Goal: Use online tool/utility: Utilize a website feature to perform a specific function

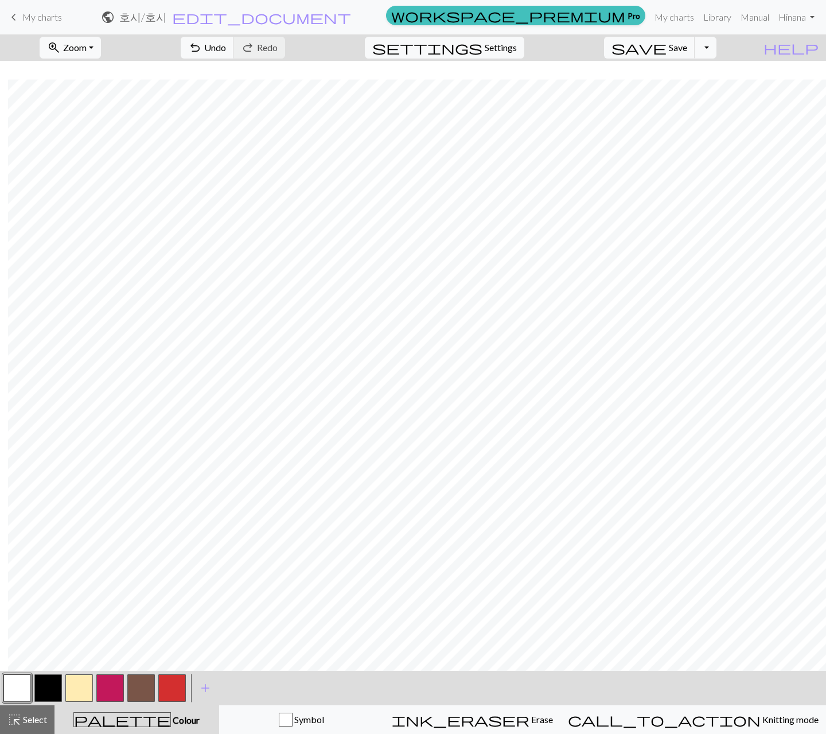
scroll to position [18, 8]
click at [173, 684] on button "button" at bounding box center [172, 688] width 28 height 28
click at [22, 682] on button "button" at bounding box center [17, 688] width 28 height 28
click at [41, 711] on button "highlight_alt Select Select" at bounding box center [27, 719] width 55 height 29
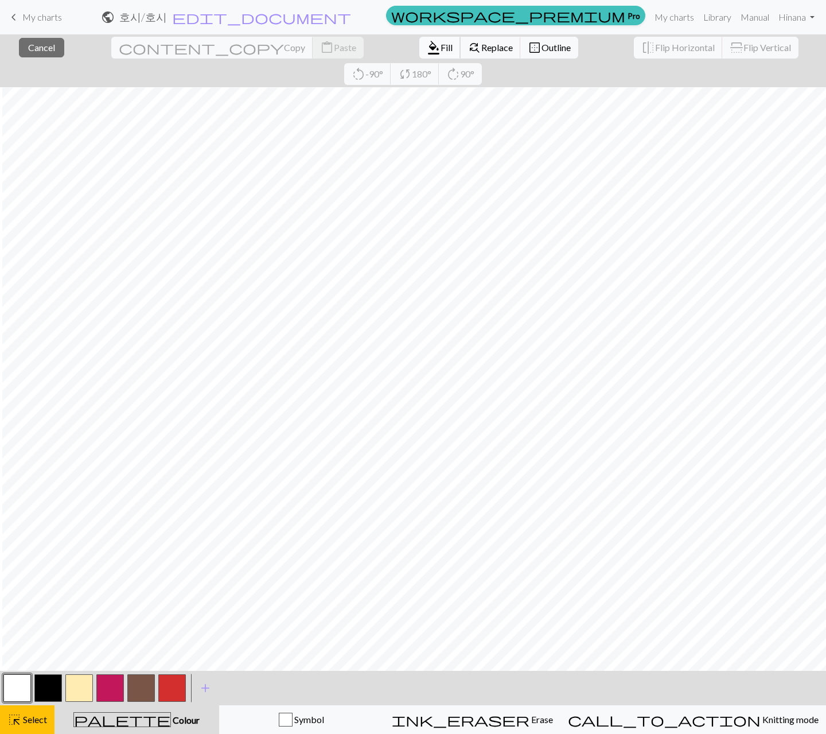
click at [441, 48] on span "Fill" at bounding box center [447, 47] width 12 height 11
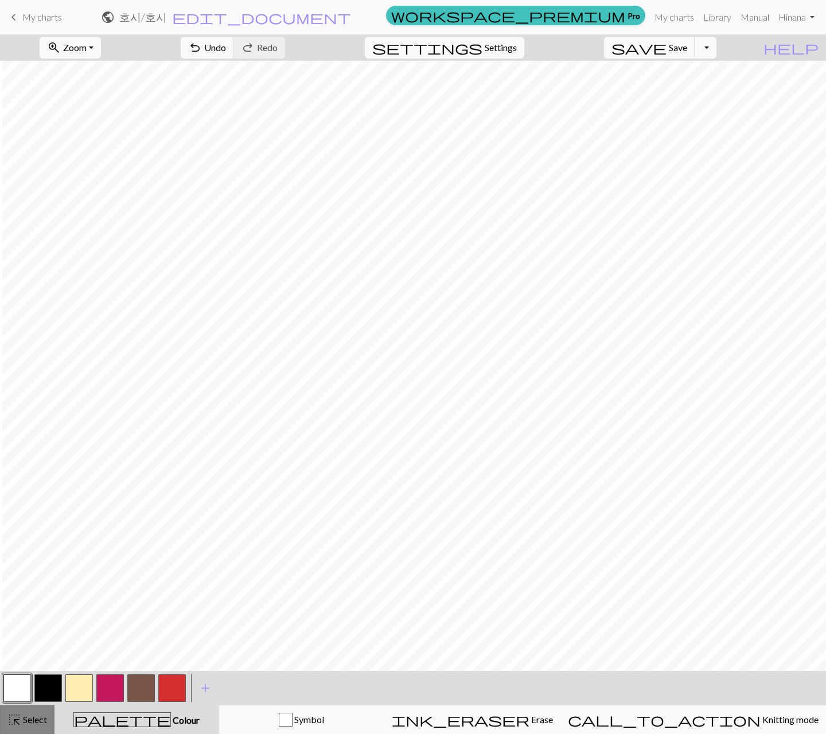
click at [21, 719] on span "Select" at bounding box center [34, 719] width 26 height 11
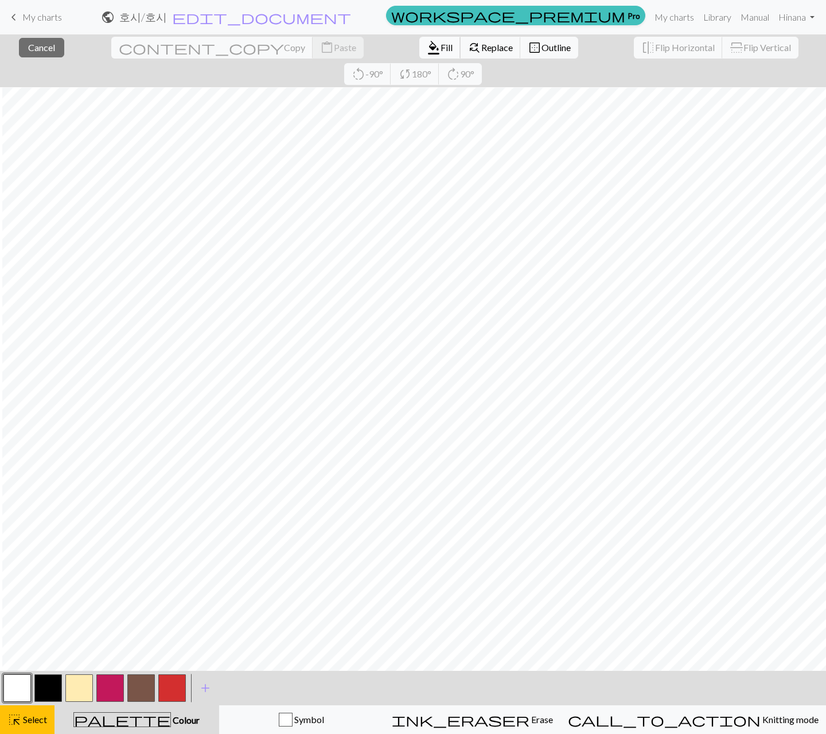
click at [427, 49] on span "format_color_fill" at bounding box center [434, 48] width 14 height 16
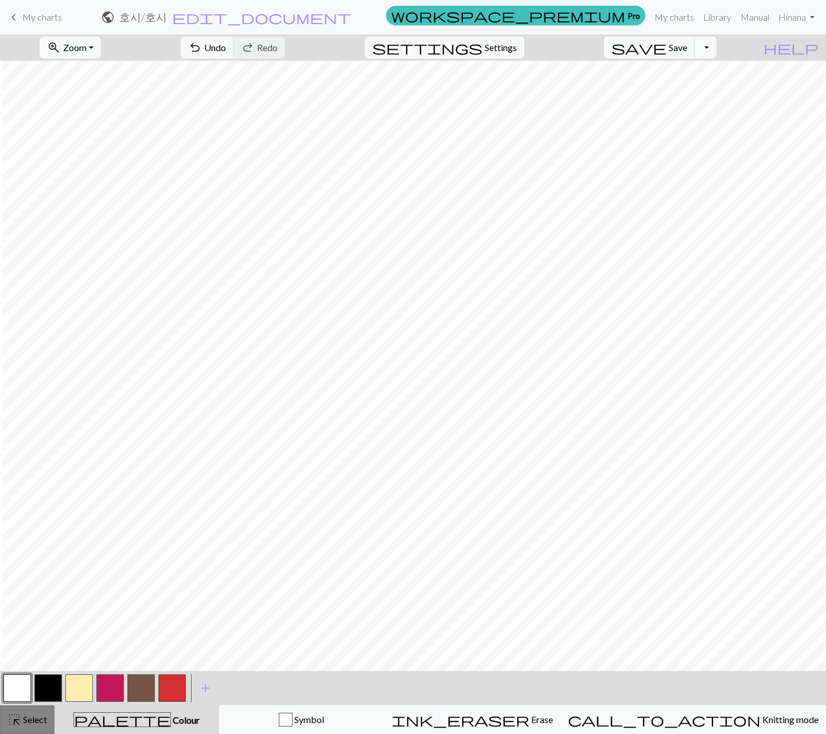
click at [33, 712] on button "highlight_alt Select Select" at bounding box center [27, 719] width 55 height 29
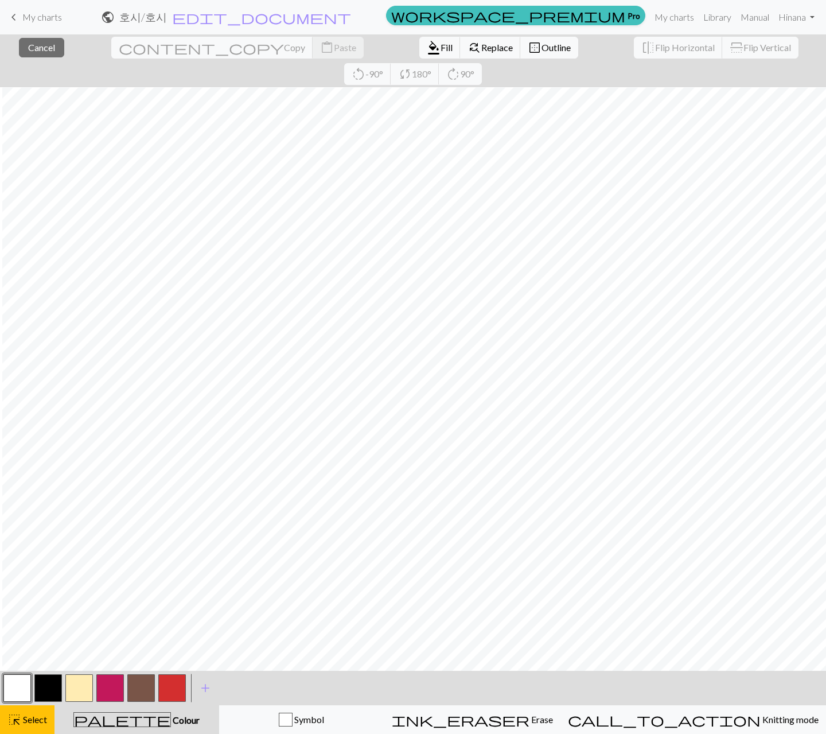
click at [169, 693] on button "button" at bounding box center [172, 688] width 28 height 28
click at [441, 42] on span "Fill" at bounding box center [447, 47] width 12 height 11
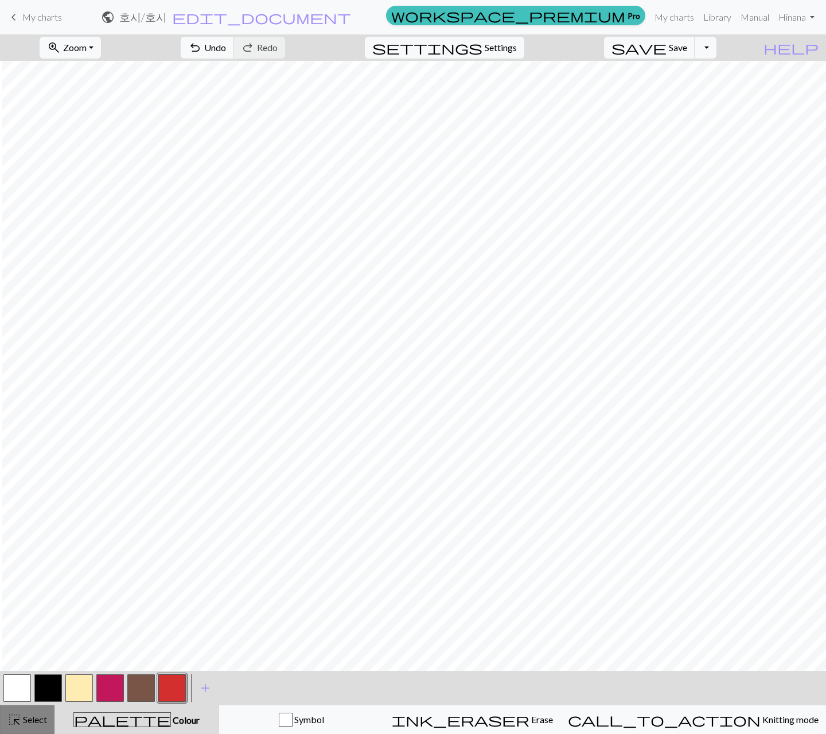
click at [28, 719] on span "Select" at bounding box center [34, 719] width 26 height 11
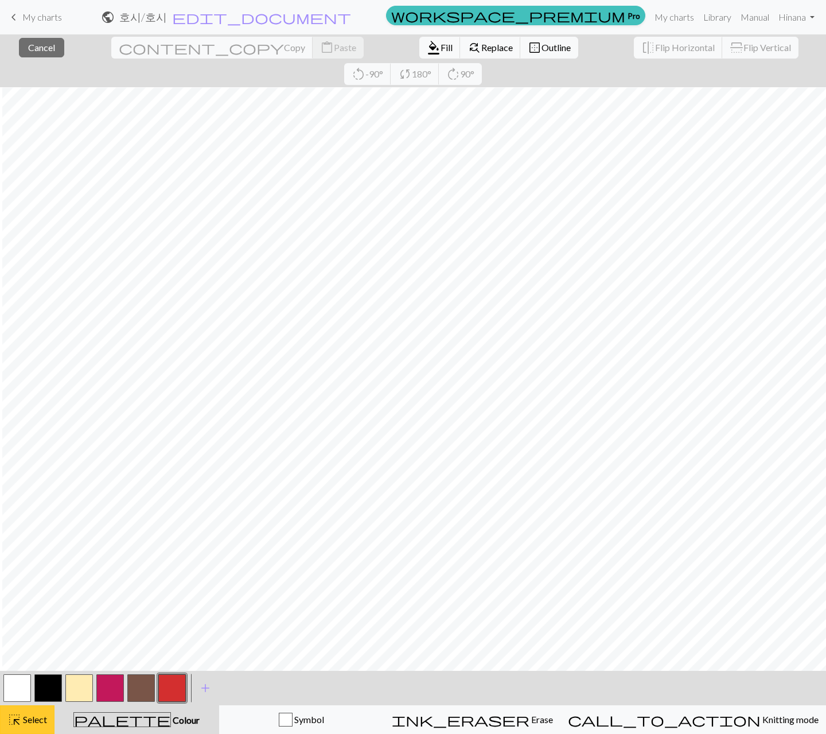
click at [24, 716] on span "Select" at bounding box center [34, 719] width 26 height 11
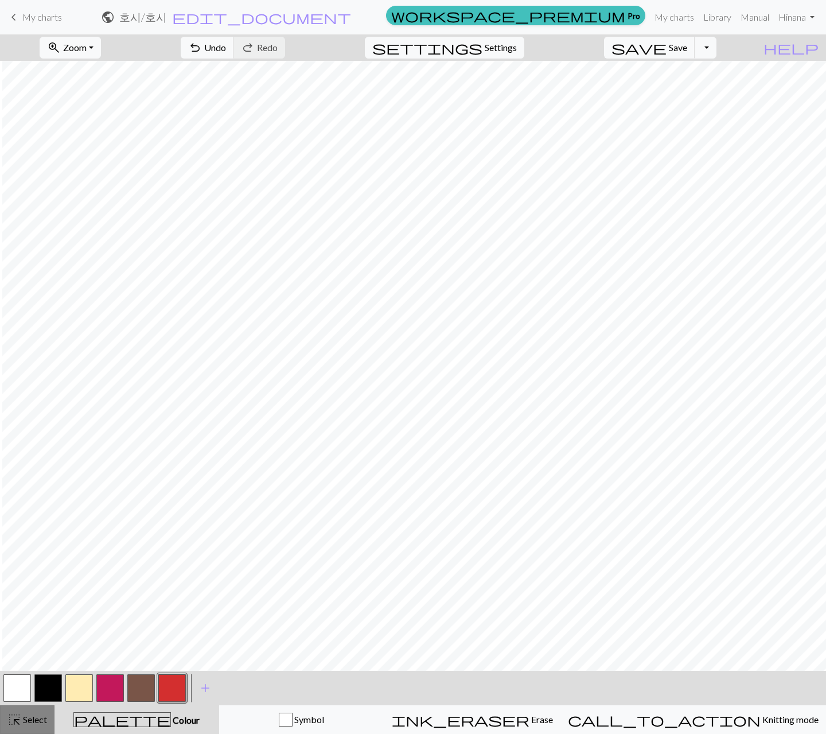
click at [36, 720] on span "Select" at bounding box center [34, 719] width 26 height 11
click at [24, 718] on span "Select" at bounding box center [34, 719] width 26 height 11
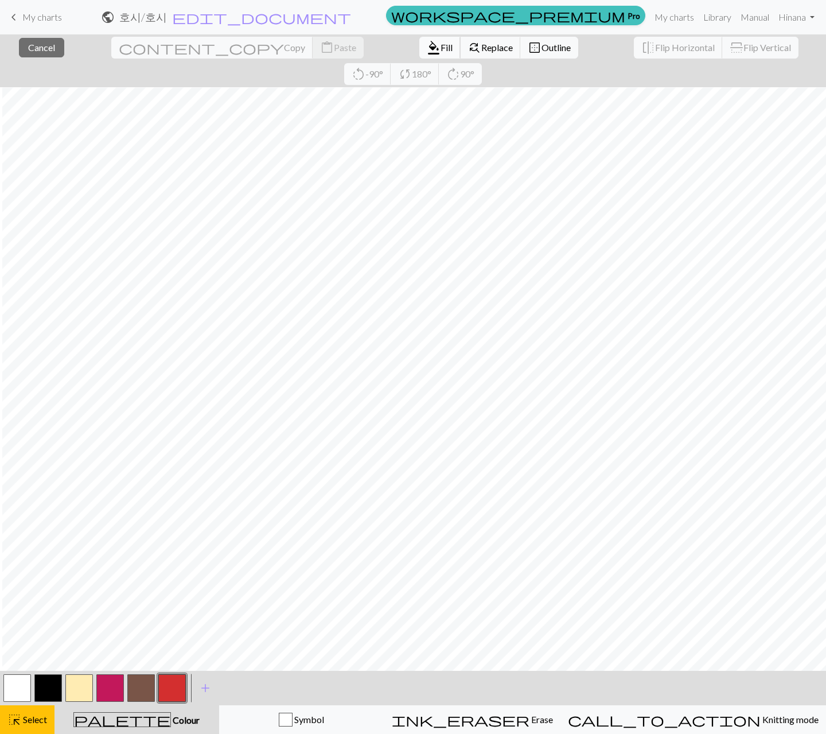
click at [420, 45] on button "format_color_fill Fill" at bounding box center [440, 48] width 41 height 22
